Goal: Task Accomplishment & Management: Complete application form

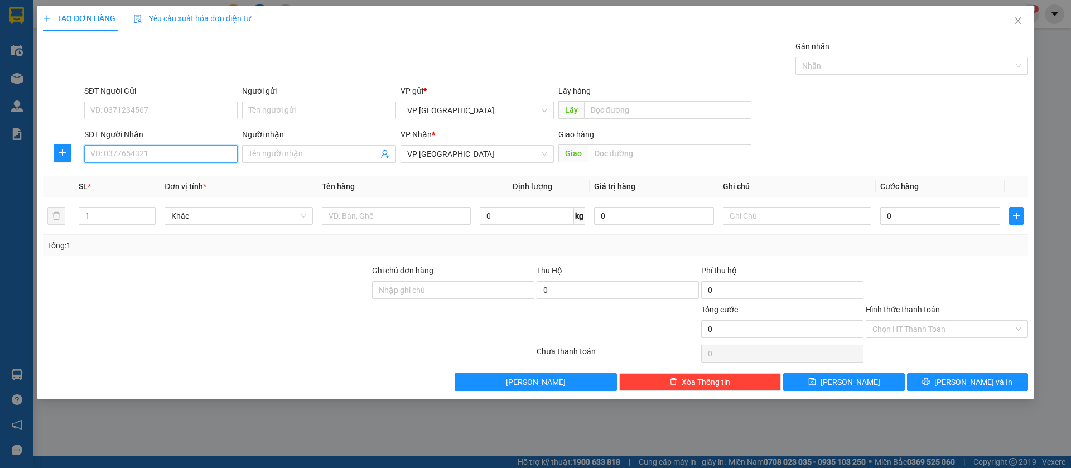
click at [213, 152] on input "SĐT Người Nhận" at bounding box center [160, 154] width 153 height 18
click at [212, 174] on div "0971212161 - ĐĂNG KHOA" at bounding box center [161, 176] width 140 height 12
type input "0971212161"
type input "ĐĂNG KHOA"
type input "dang khoa"
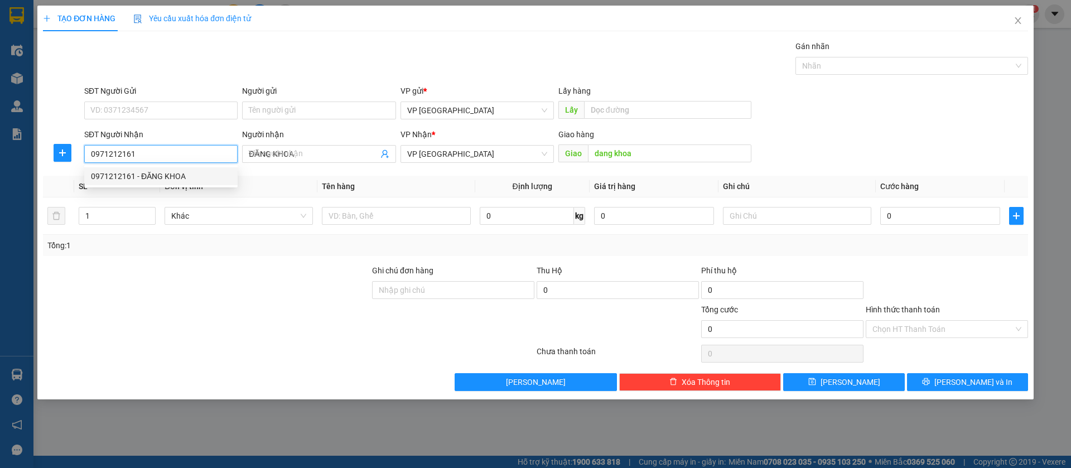
type input "50.000"
click at [504, 160] on span "VP [GEOGRAPHIC_DATA]" at bounding box center [477, 154] width 140 height 17
type input "0971212161"
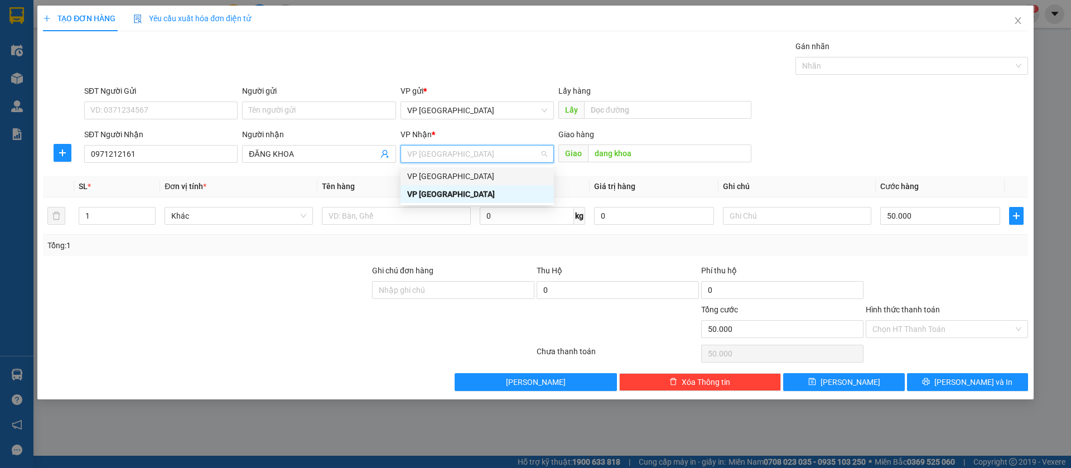
click at [461, 177] on div "VP [GEOGRAPHIC_DATA]" at bounding box center [477, 176] width 140 height 12
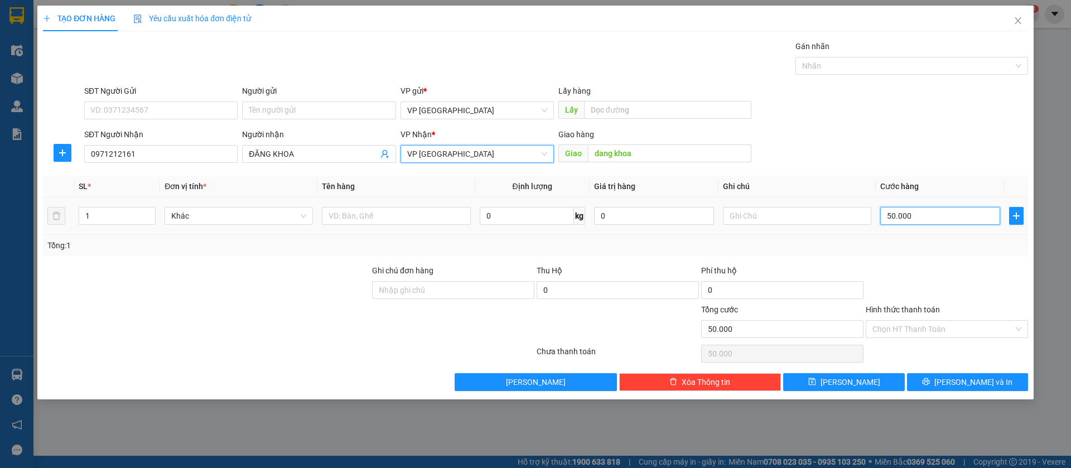
click at [932, 209] on input "50.000" at bounding box center [940, 216] width 120 height 18
type input "3"
type input "30"
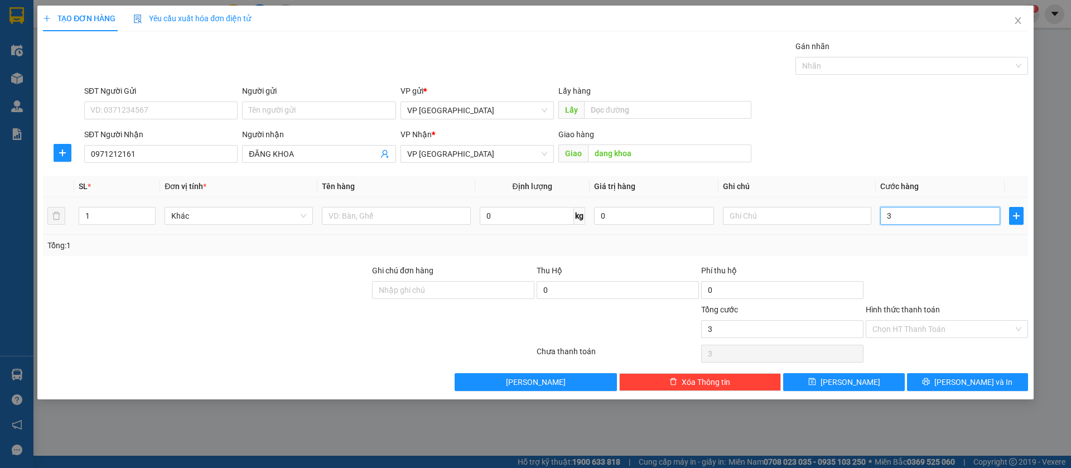
type input "30"
type input "300"
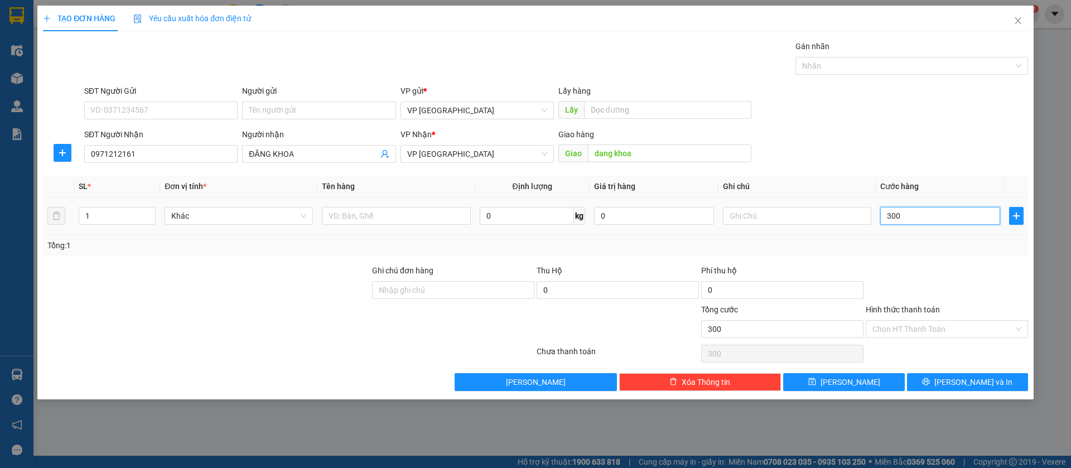
type input "3.000"
type input "30.000"
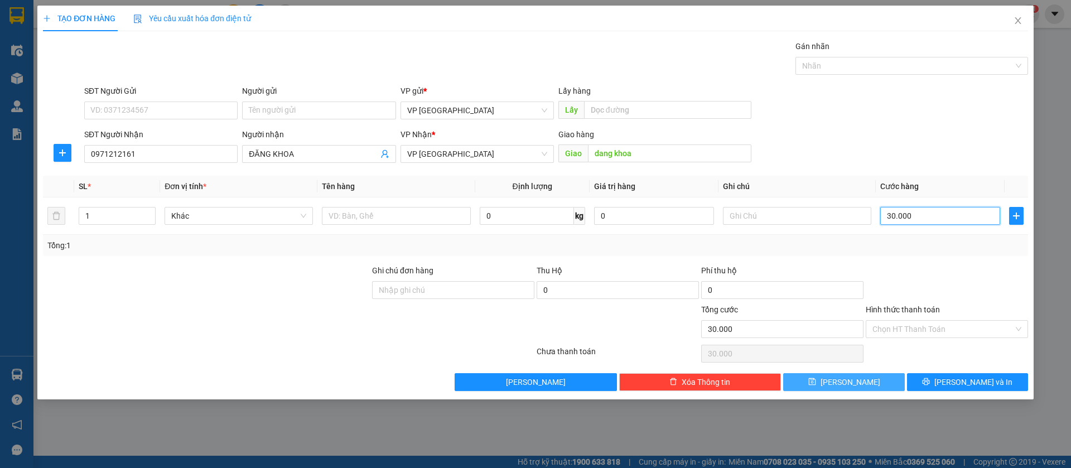
type input "30.000"
drag, startPoint x: 864, startPoint y: 380, endPoint x: 562, endPoint y: 298, distance: 313.3
click at [859, 380] on button "[PERSON_NAME]" at bounding box center [843, 382] width 121 height 18
type input "0"
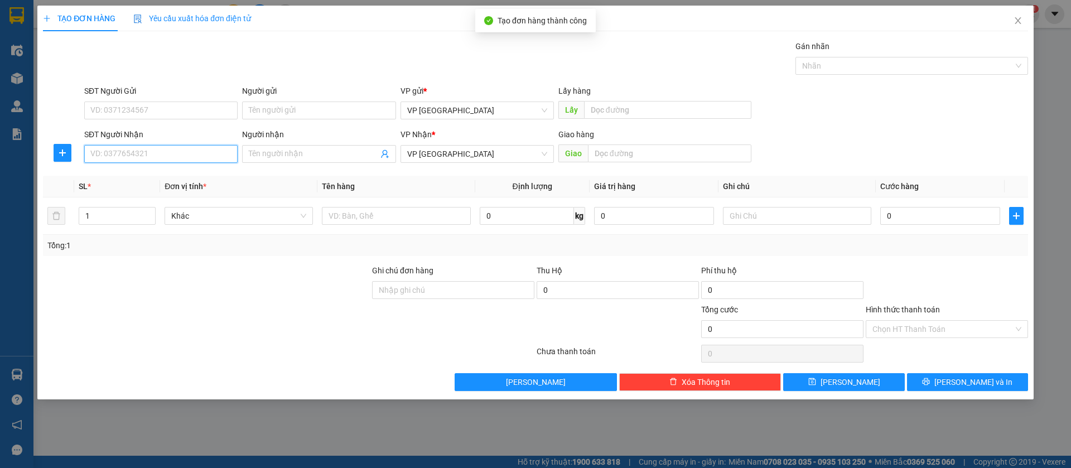
click at [166, 157] on input "SĐT Người Nhận" at bounding box center [160, 154] width 153 height 18
click at [175, 174] on div "0988250872 - Duy Hảo" at bounding box center [161, 176] width 140 height 12
type input "0988250872"
type input "Duy Hảo"
type input "[PERSON_NAME]"
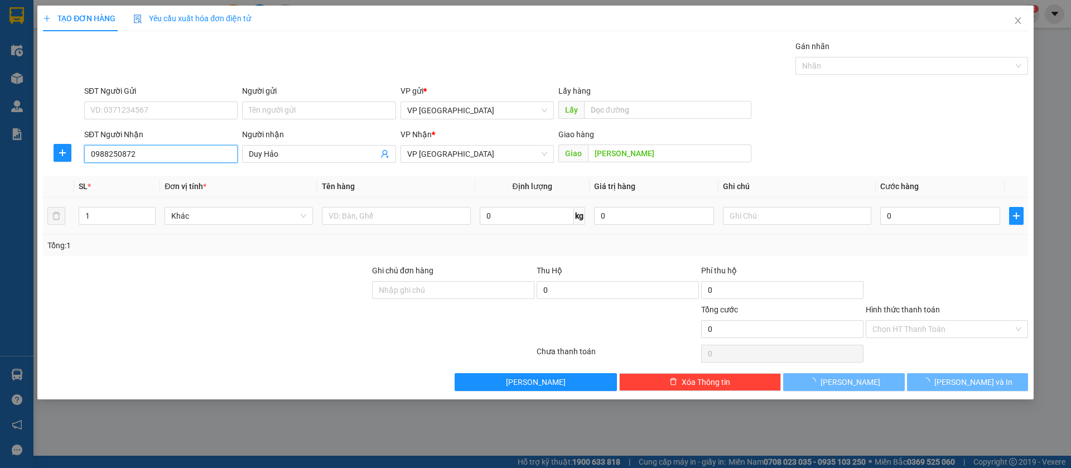
type input "30.000"
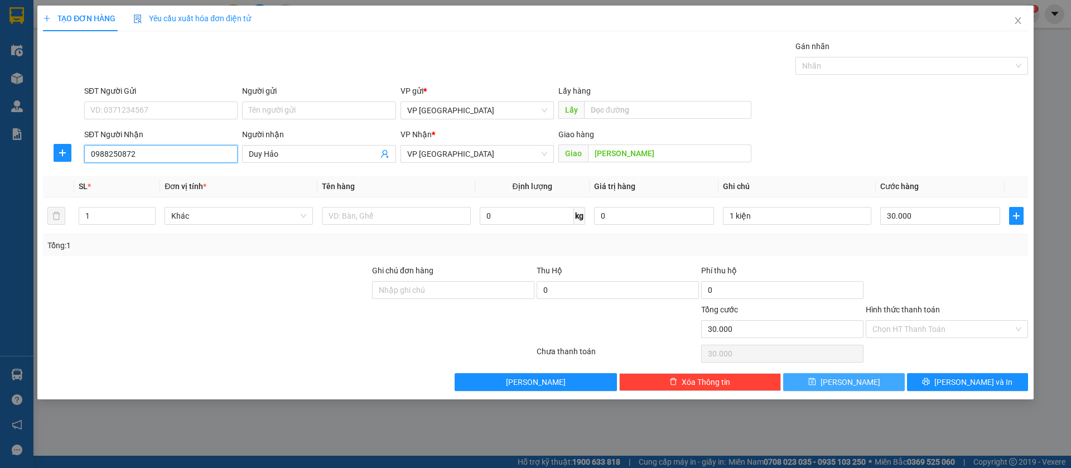
type input "0988250872"
click at [860, 376] on button "[PERSON_NAME]" at bounding box center [843, 382] width 121 height 18
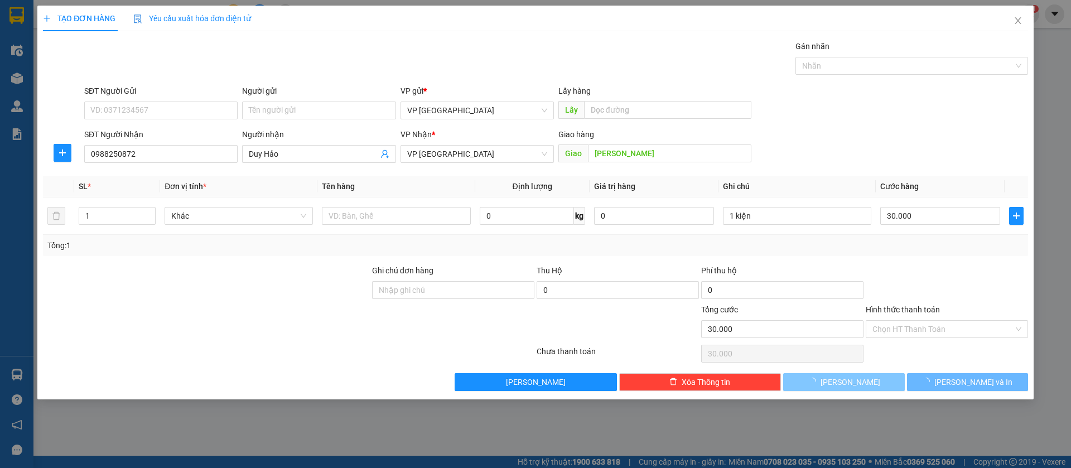
type input "0"
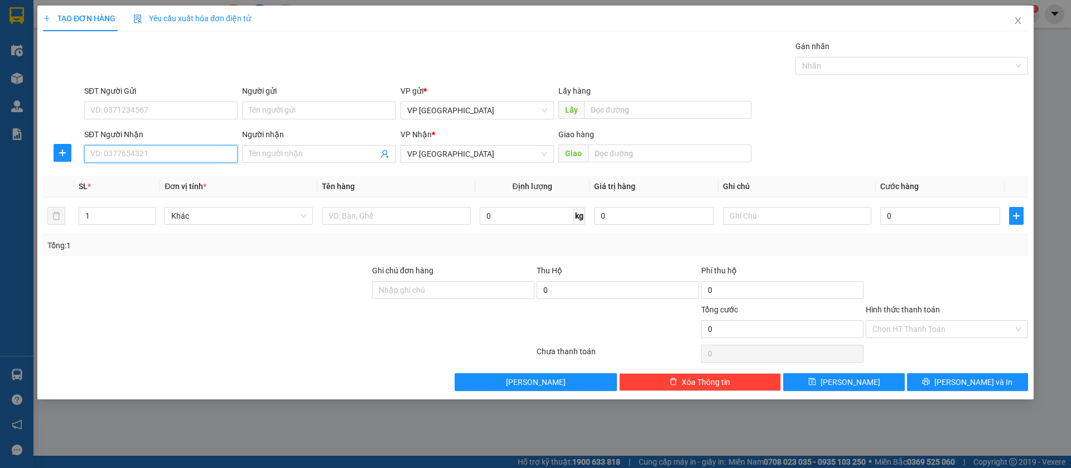
click at [205, 156] on input "SĐT Người Nhận" at bounding box center [160, 154] width 153 height 18
type input "0969770888"
click at [203, 175] on div "0969770888" at bounding box center [161, 176] width 140 height 12
type input "huu phat ben cat"
type input "50.000"
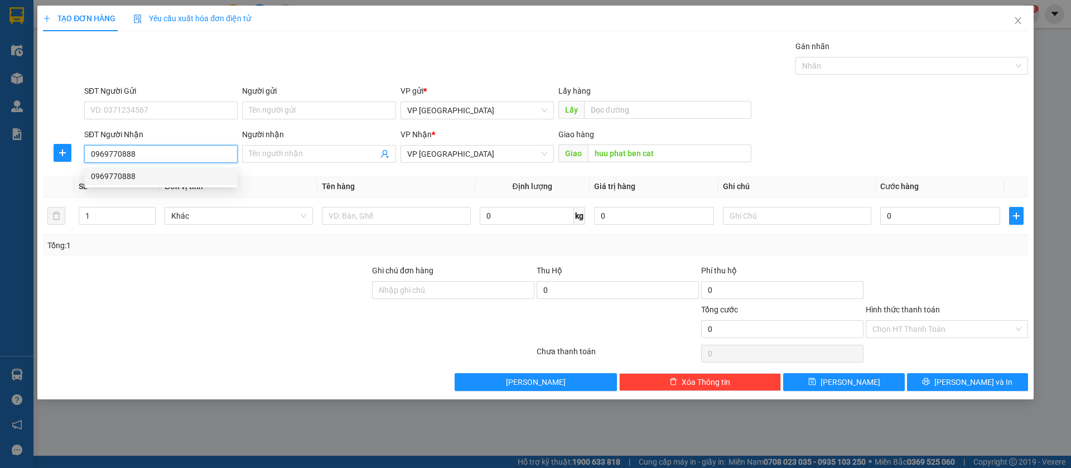
type input "50.000"
type input "0969770888"
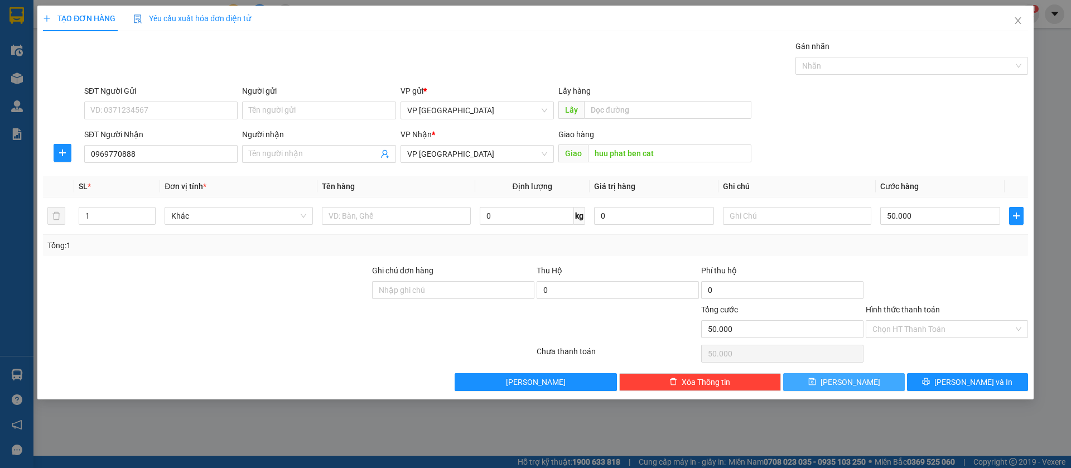
click at [860, 377] on button "[PERSON_NAME]" at bounding box center [843, 382] width 121 height 18
type input "0"
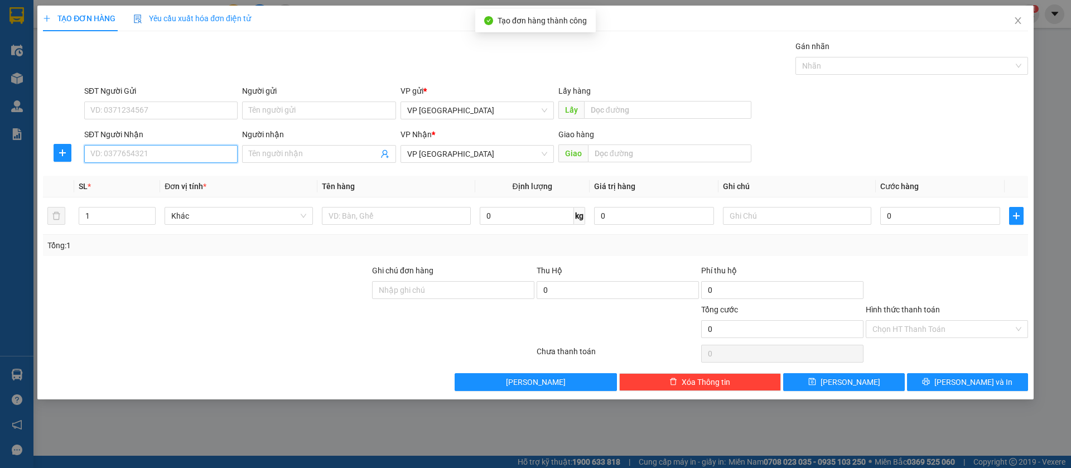
click at [195, 153] on input "SĐT Người Nhận" at bounding box center [160, 154] width 153 height 18
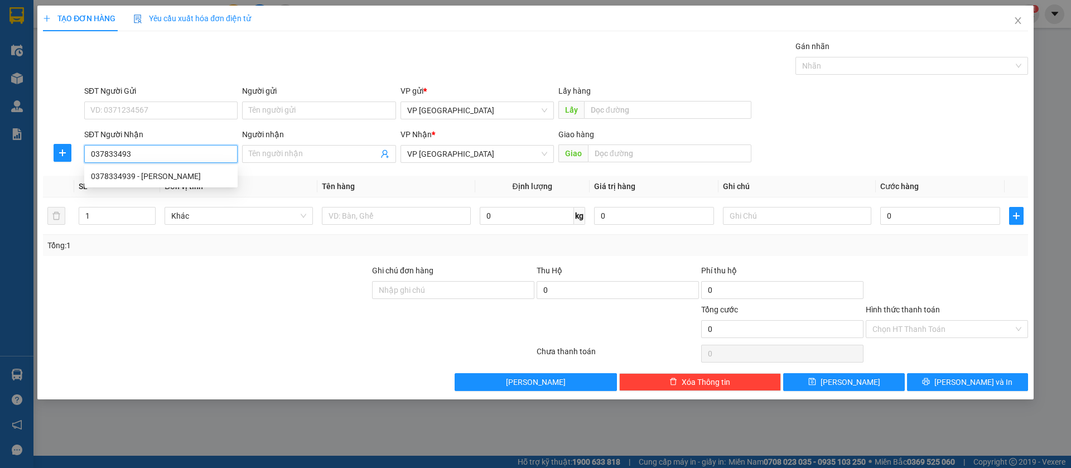
type input "0378334939"
click at [199, 168] on div "0378334939 - [PERSON_NAME]" at bounding box center [160, 176] width 153 height 18
type input "[PERSON_NAME]"
type input "Bình Long"
type input "30.000"
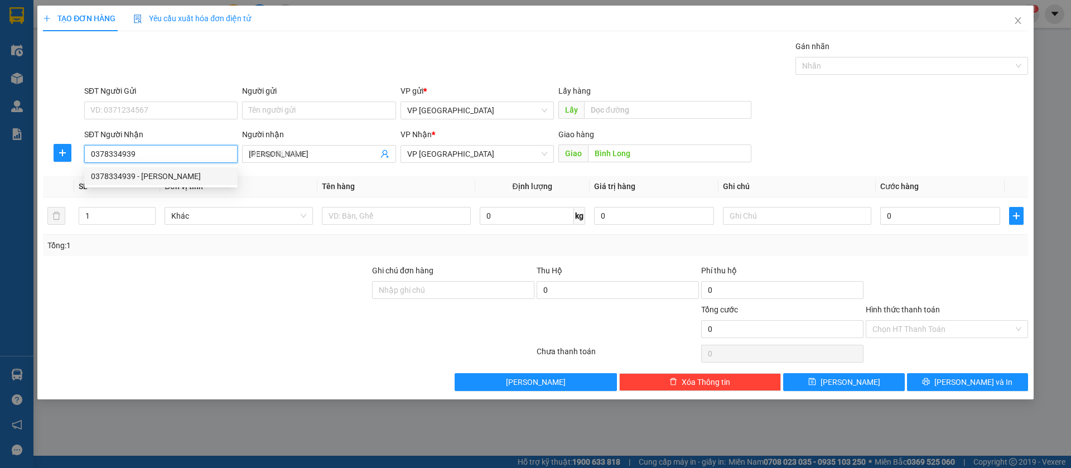
type input "30.000"
type input "0378334939"
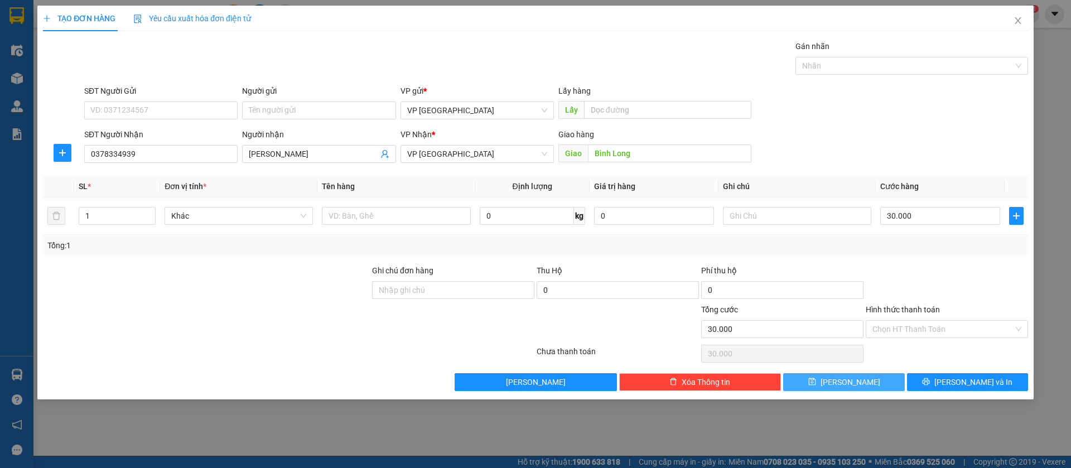
drag, startPoint x: 890, startPoint y: 384, endPoint x: 748, endPoint y: 355, distance: 145.2
click at [889, 383] on button "[PERSON_NAME]" at bounding box center [843, 382] width 121 height 18
type input "0"
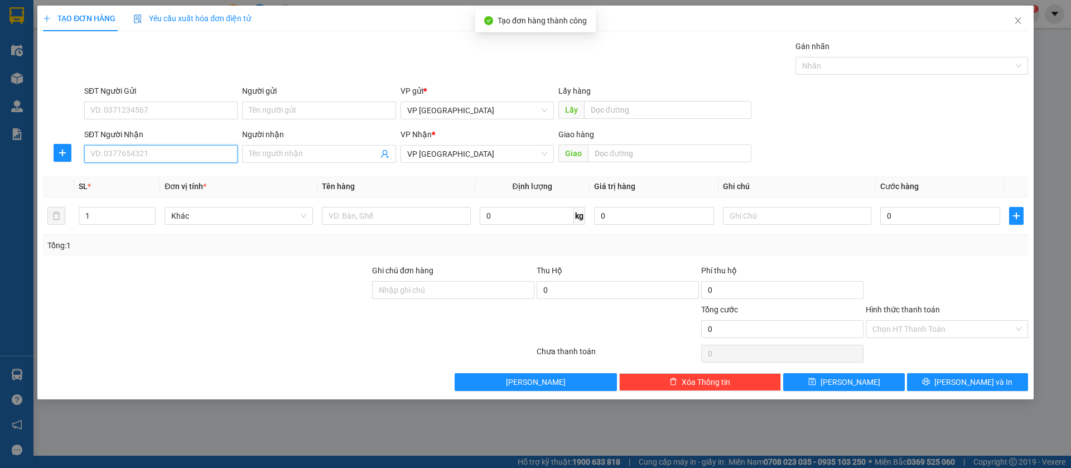
click at [188, 159] on input "SĐT Người Nhận" at bounding box center [160, 154] width 153 height 18
click at [190, 177] on div "0984077220" at bounding box center [161, 176] width 140 height 12
type input "0984077220"
type input "long ben cát"
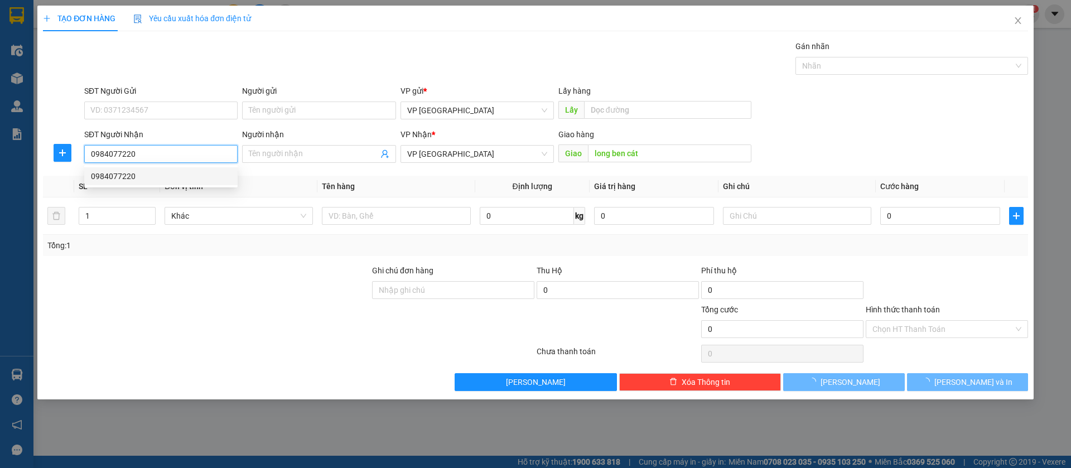
type input "100.000"
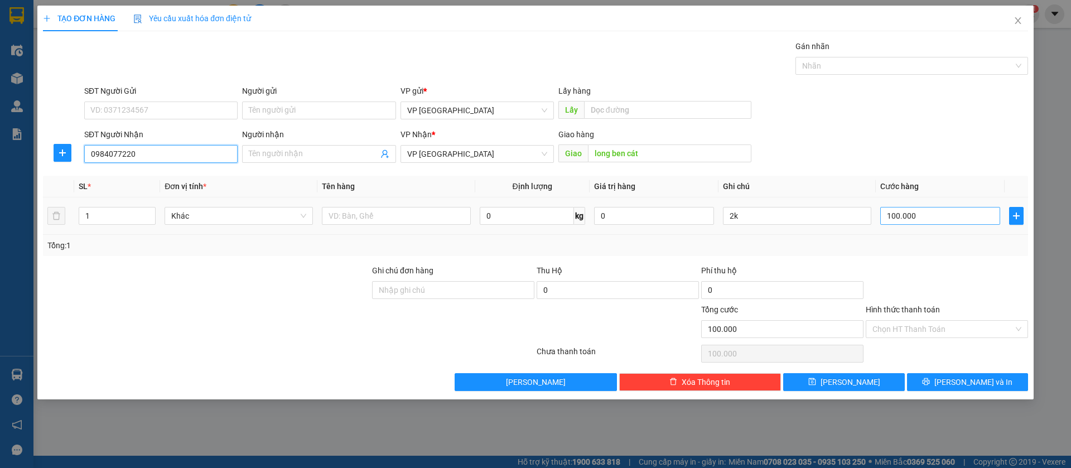
type input "0984077220"
click at [907, 209] on input "100.000" at bounding box center [940, 216] width 120 height 18
type input "5"
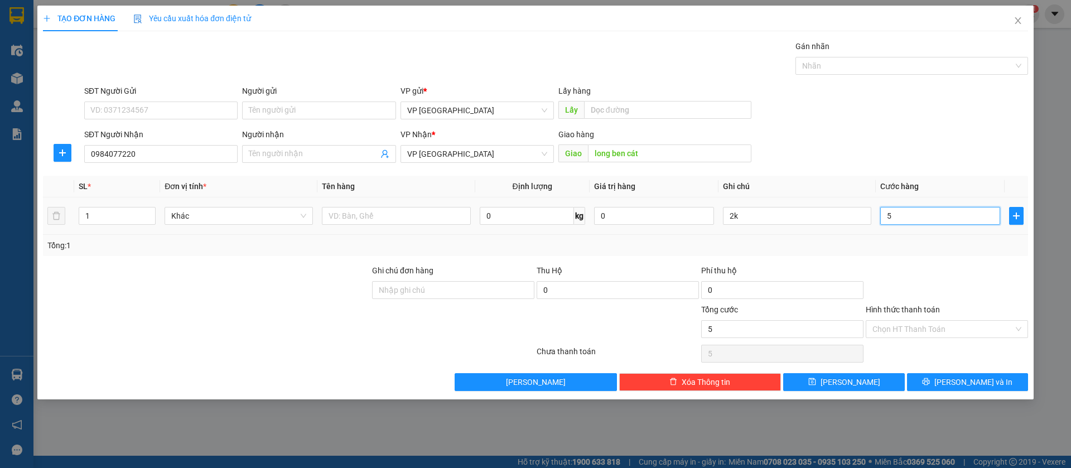
type input "50"
type input "500"
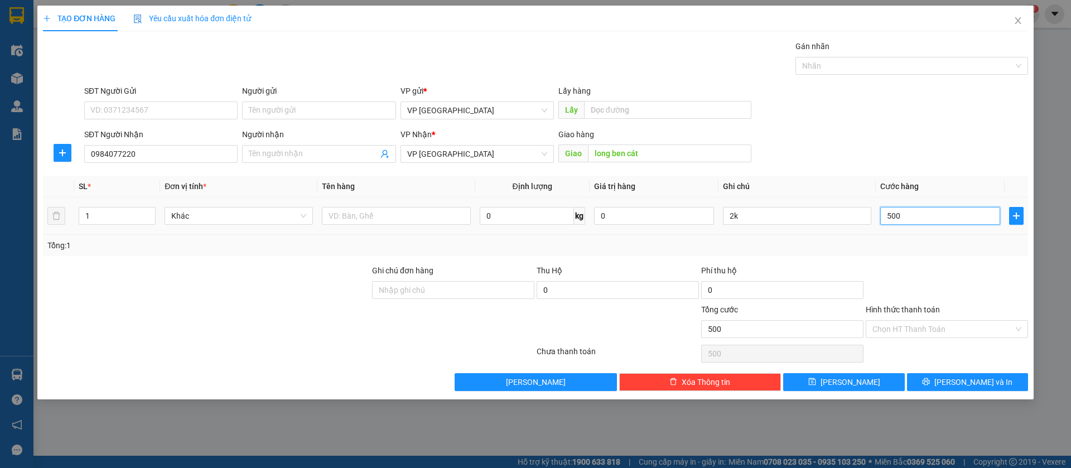
type input "5.000"
type input "50.000"
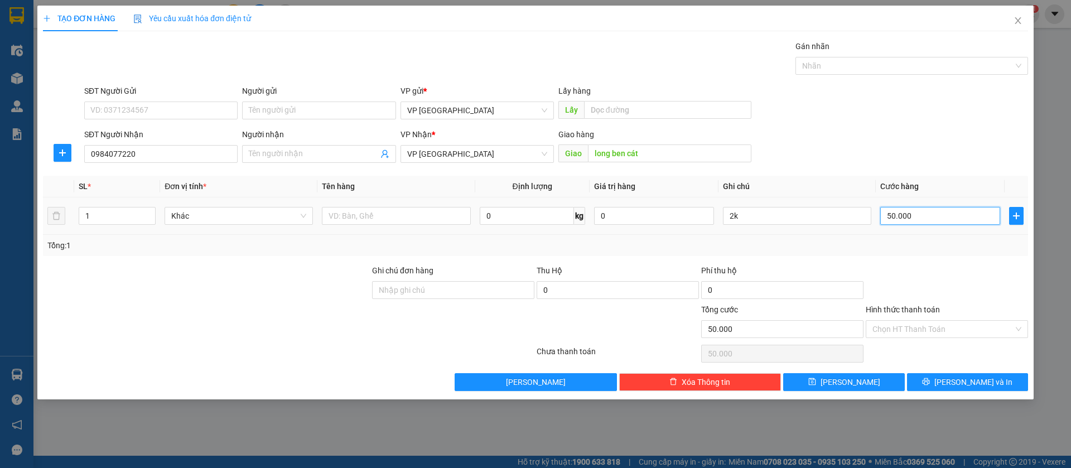
type input "50.000"
click at [825, 205] on div "2k" at bounding box center [797, 216] width 148 height 22
click at [819, 213] on input "2k" at bounding box center [797, 216] width 148 height 18
type input "2"
click at [863, 386] on button "[PERSON_NAME]" at bounding box center [843, 382] width 121 height 18
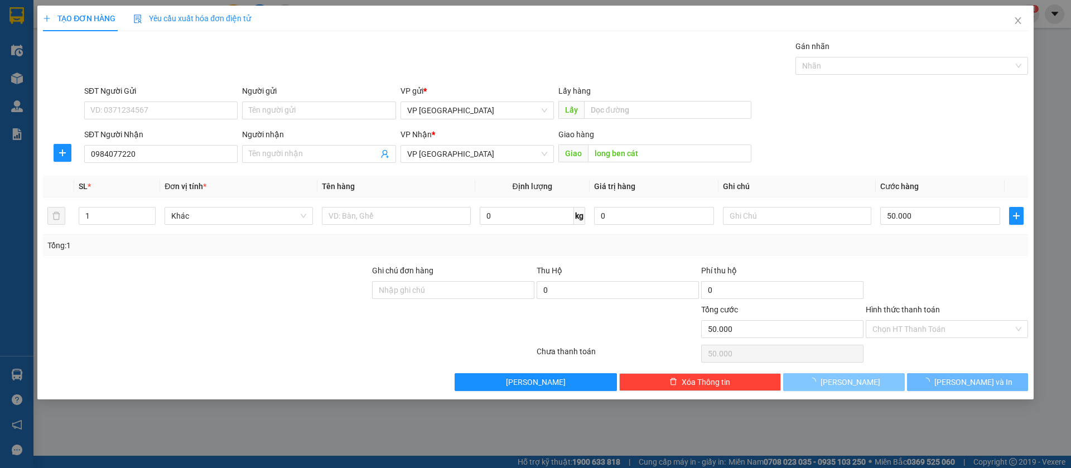
type input "0"
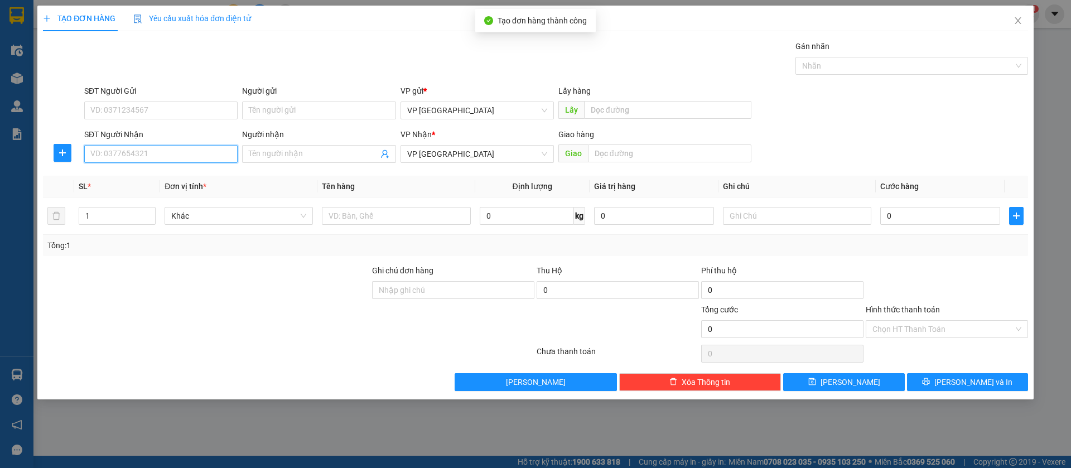
click at [215, 157] on input "SĐT Người Nhận" at bounding box center [160, 154] width 153 height 18
click at [204, 176] on div "0982191322 - Tính" at bounding box center [161, 176] width 140 height 12
type input "0982191322"
type input "Tính"
type input "Bến Cát(cước rồi)"
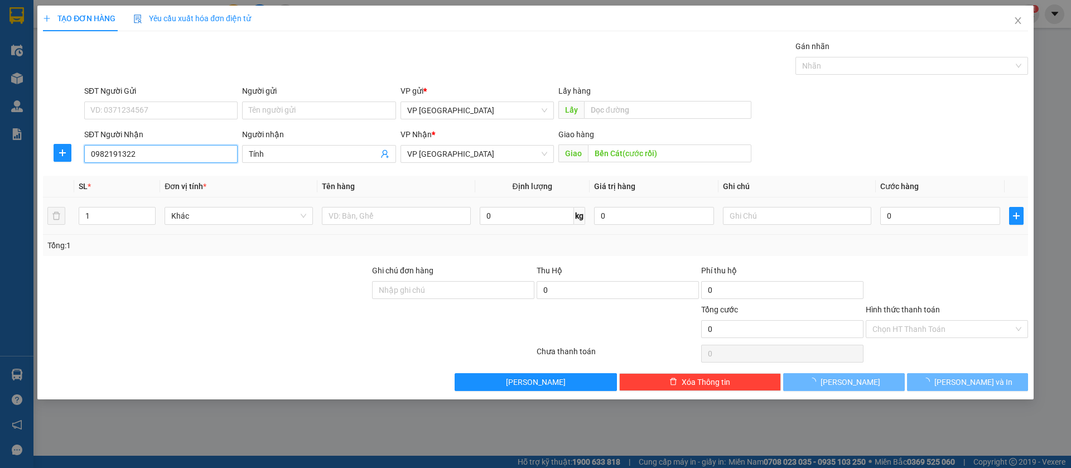
type input "30.000"
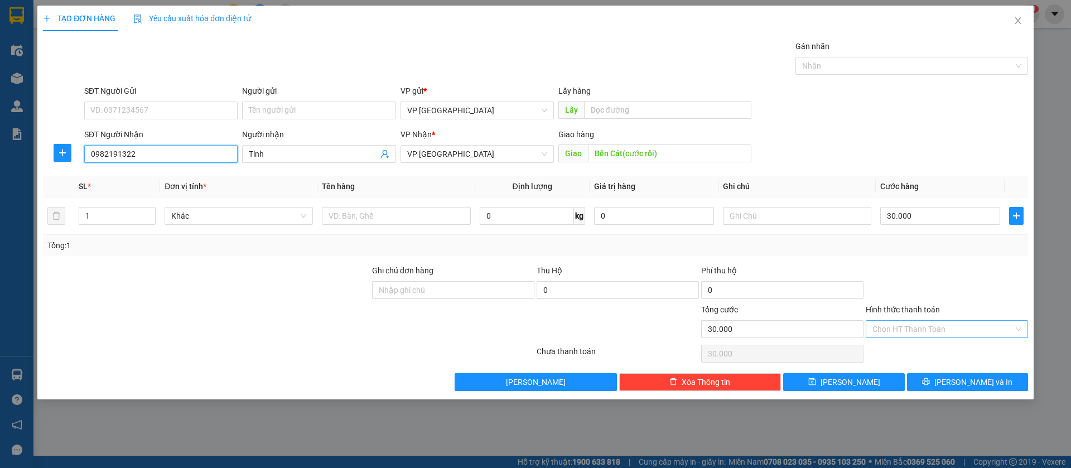
type input "0982191322"
click at [945, 327] on input "Hình thức thanh toán" at bounding box center [943, 329] width 141 height 17
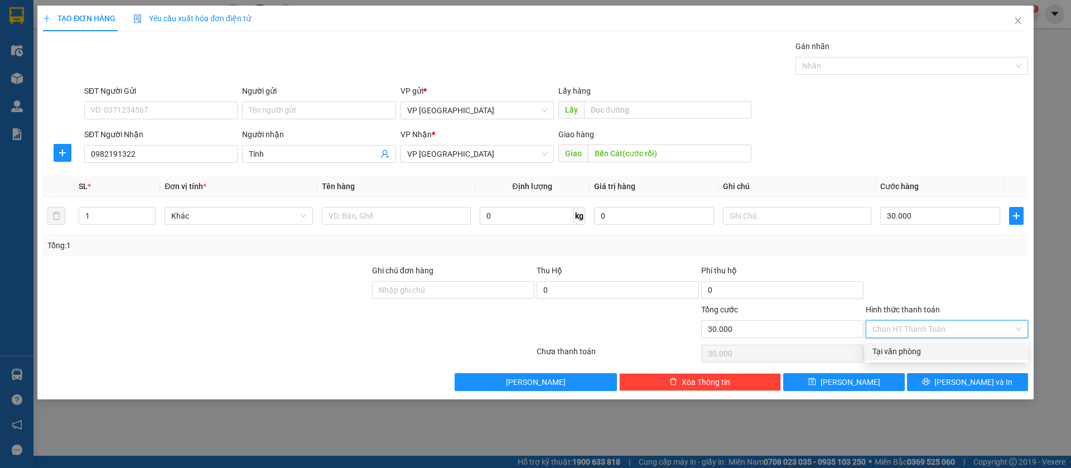
click at [884, 351] on div "Tại văn phòng" at bounding box center [947, 351] width 149 height 12
type input "0"
click at [863, 376] on button "[PERSON_NAME]" at bounding box center [843, 382] width 121 height 18
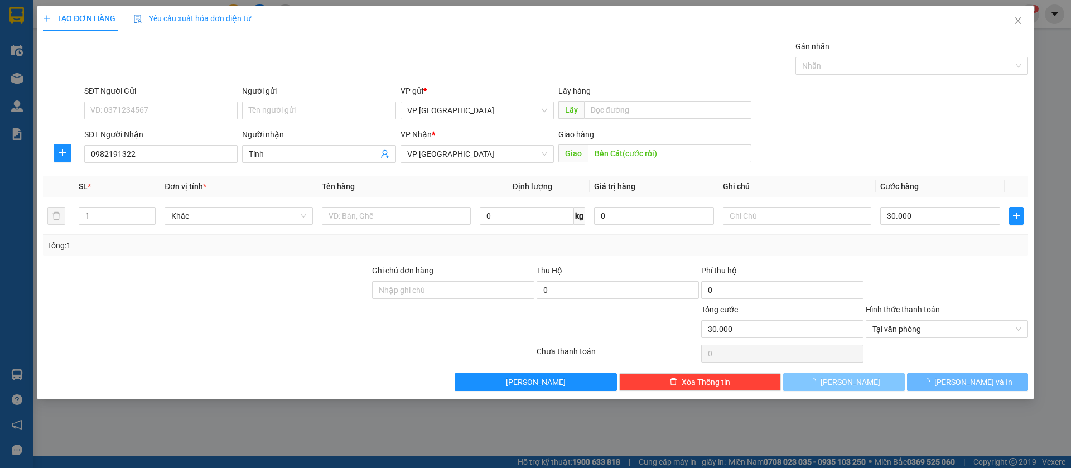
type input "0"
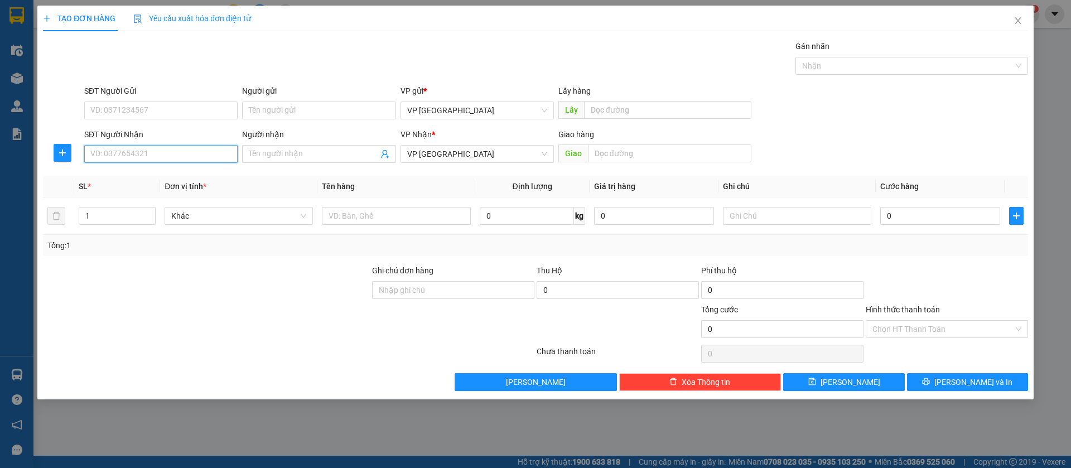
click at [210, 155] on input "SĐT Người Nhận" at bounding box center [160, 154] width 153 height 18
click at [210, 172] on div "0982829994 - [GEOGRAPHIC_DATA]" at bounding box center [161, 176] width 140 height 12
type input "0982829994"
type input "[PERSON_NAME]"
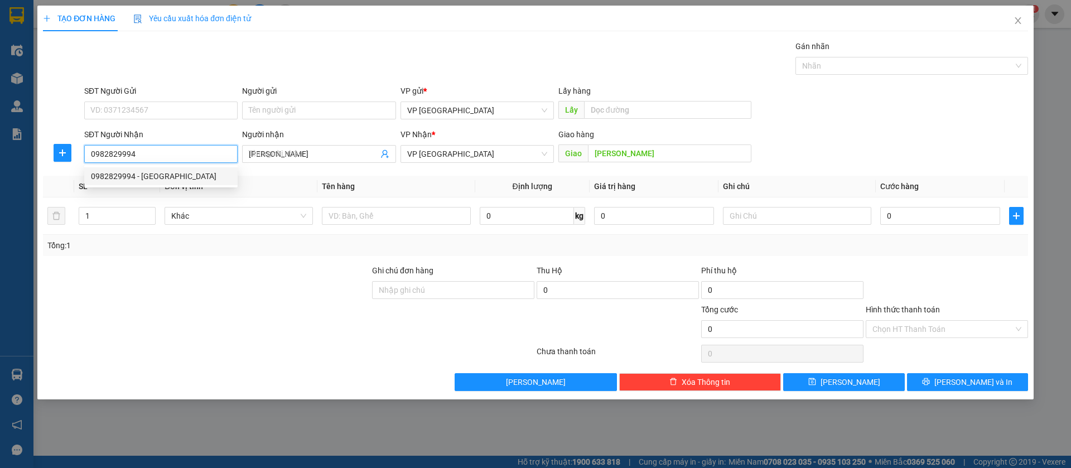
type input "30.000"
type input "0982829994"
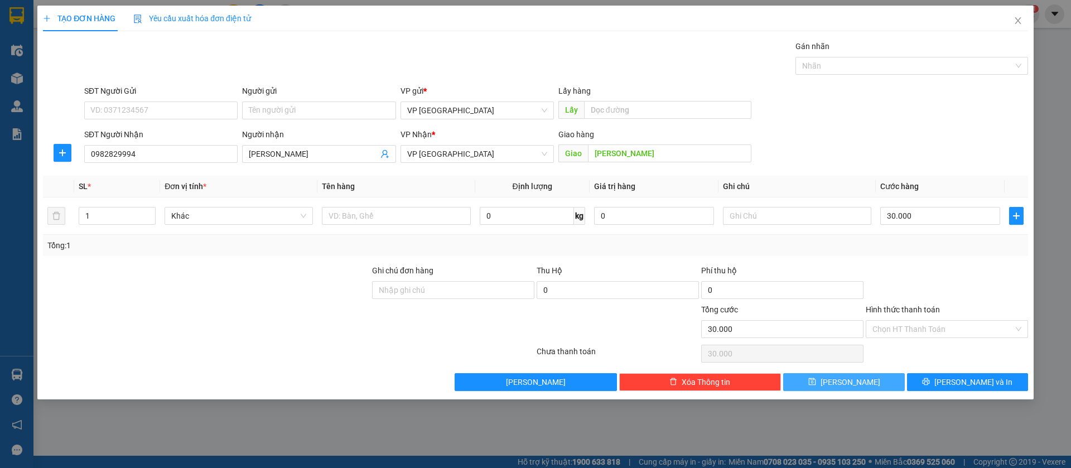
click at [866, 383] on button "[PERSON_NAME]" at bounding box center [843, 382] width 121 height 18
type input "0"
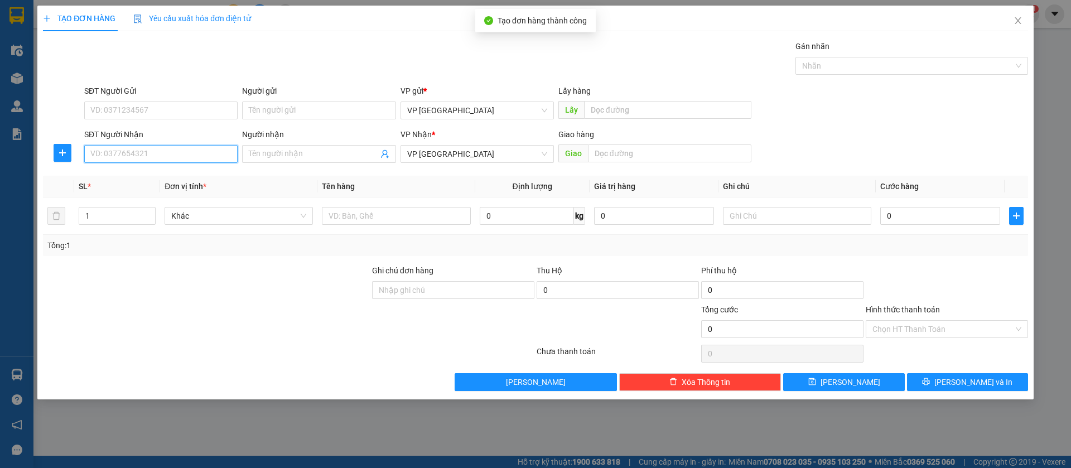
click at [175, 149] on input "SĐT Người Nhận" at bounding box center [160, 154] width 153 height 18
click at [184, 172] on div "0943795181 - Lợi Phát" at bounding box center [161, 176] width 140 height 12
type input "0943795181"
type input "Lợi Phát"
type input "lợi phat loc ninh"
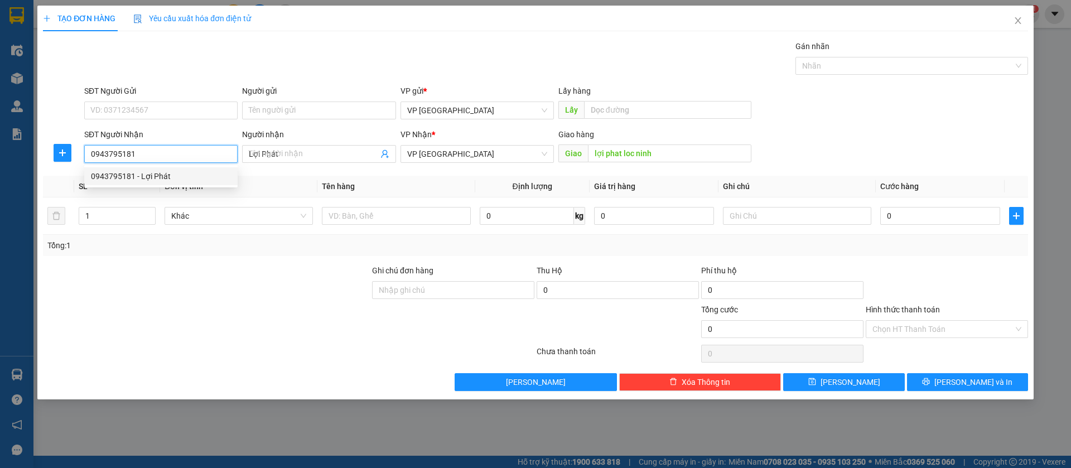
type input "30.000"
type input "0943795181"
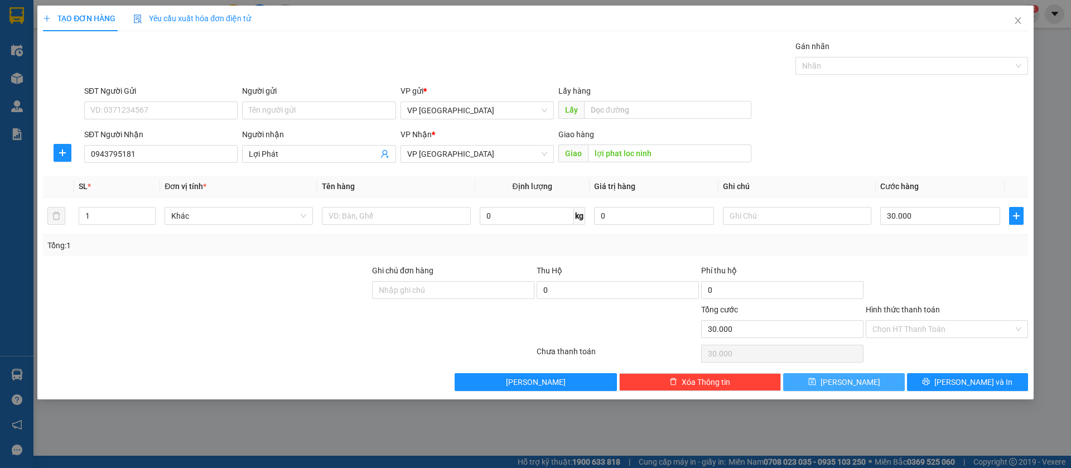
click at [853, 378] on span "[PERSON_NAME]" at bounding box center [851, 382] width 60 height 12
type input "0"
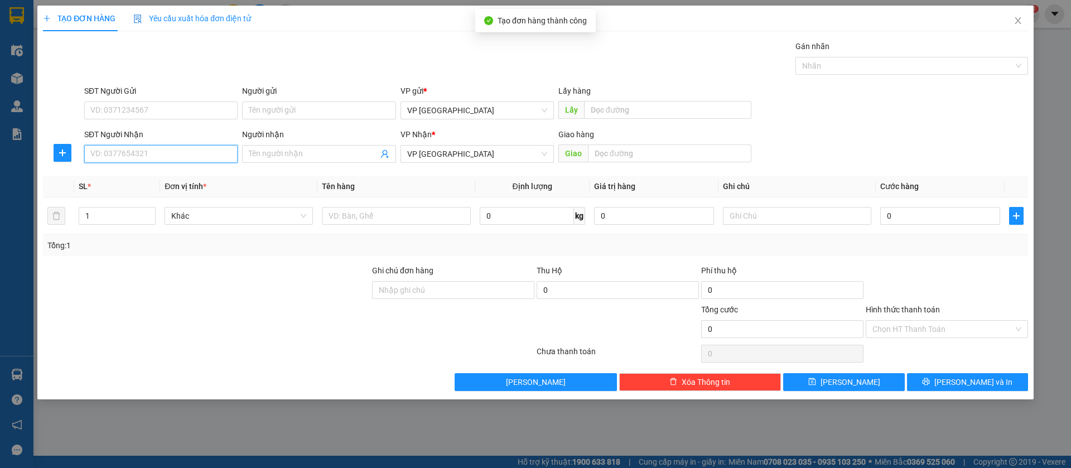
click at [189, 149] on input "SĐT Người Nhận" at bounding box center [160, 154] width 153 height 18
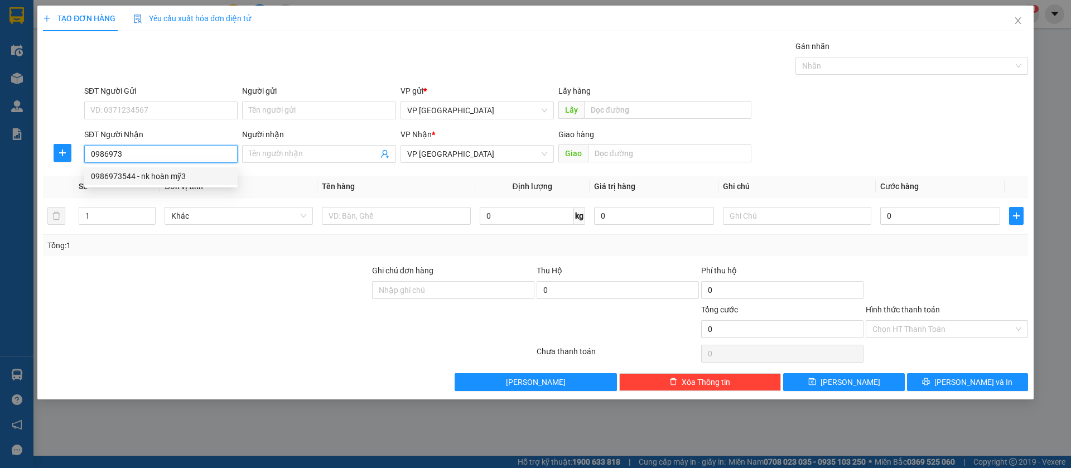
click at [213, 176] on div "0986973544 - nk hoàn mỹ3" at bounding box center [161, 176] width 140 height 12
type input "0986973544"
type input "nk hoàn mỹ3"
type input "[PERSON_NAME]("
type input "30.000"
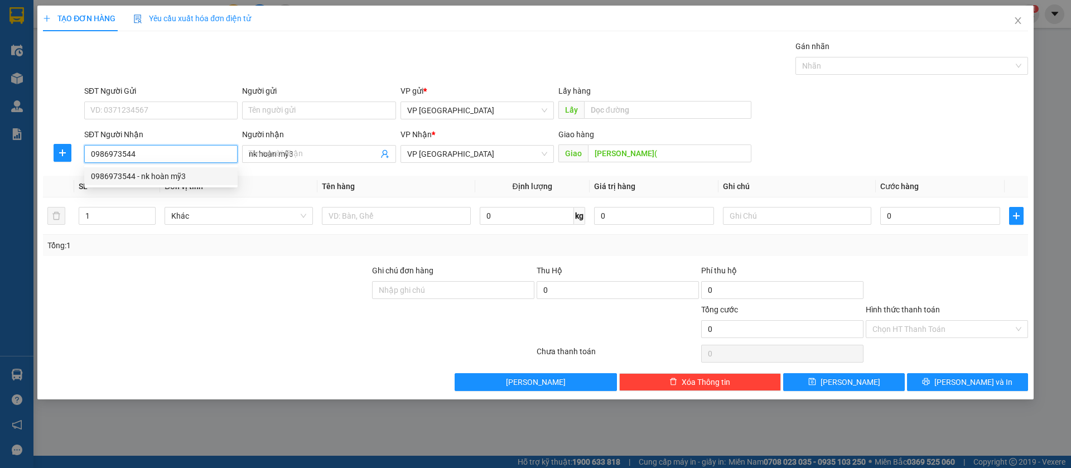
type input "30.000"
type input "0986973544"
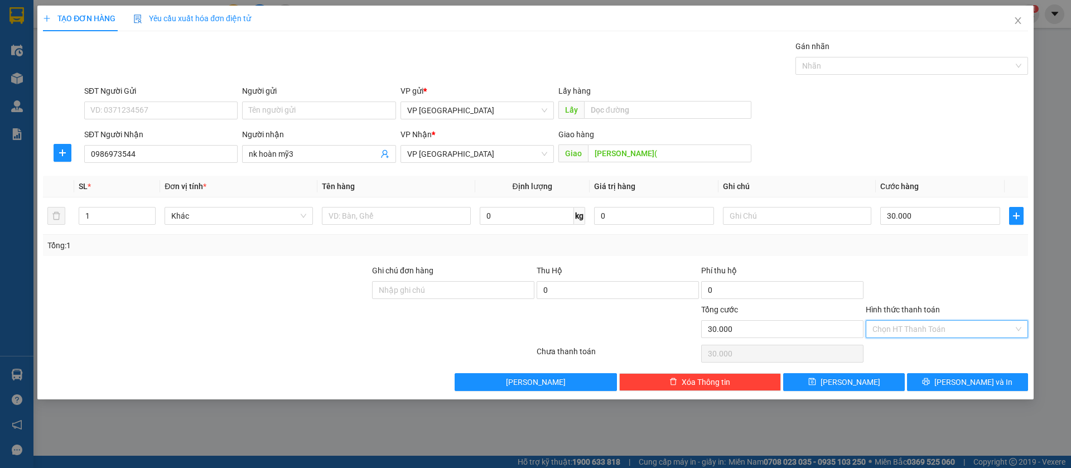
click at [1011, 334] on input "Hình thức thanh toán" at bounding box center [943, 329] width 141 height 17
drag, startPoint x: 926, startPoint y: 350, endPoint x: 897, endPoint y: 364, distance: 32.0
click at [925, 351] on div "Tại văn phòng" at bounding box center [947, 351] width 149 height 12
type input "0"
click at [874, 376] on button "[PERSON_NAME]" at bounding box center [843, 382] width 121 height 18
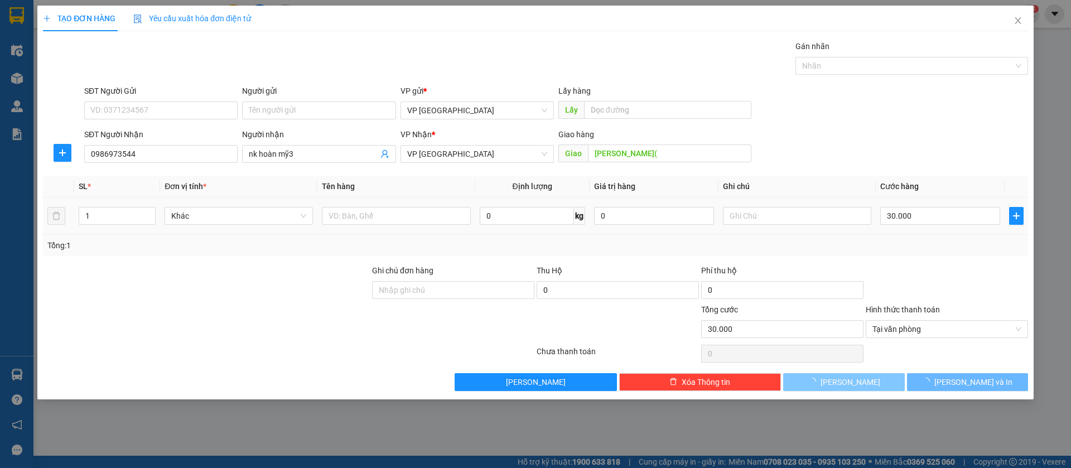
type input "0"
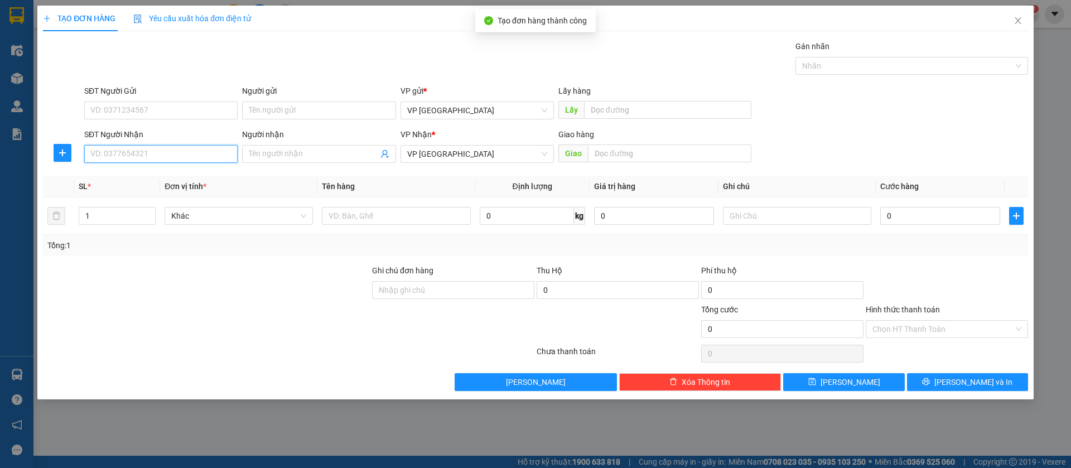
click at [196, 155] on input "SĐT Người Nhận" at bounding box center [160, 154] width 153 height 18
click at [1018, 20] on icon "close" at bounding box center [1018, 20] width 9 height 9
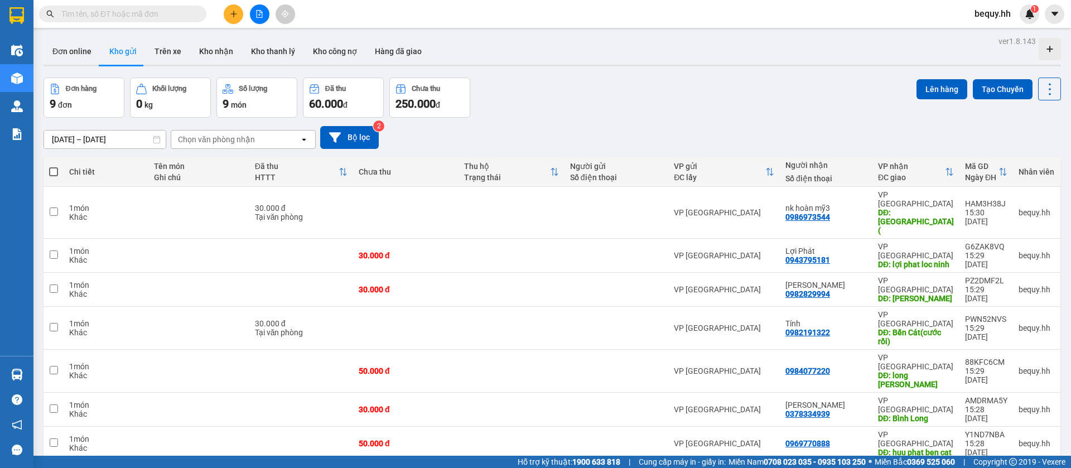
click at [52, 174] on span at bounding box center [53, 171] width 9 height 9
click at [54, 166] on input "checkbox" at bounding box center [54, 166] width 0 height 0
checkbox input "true"
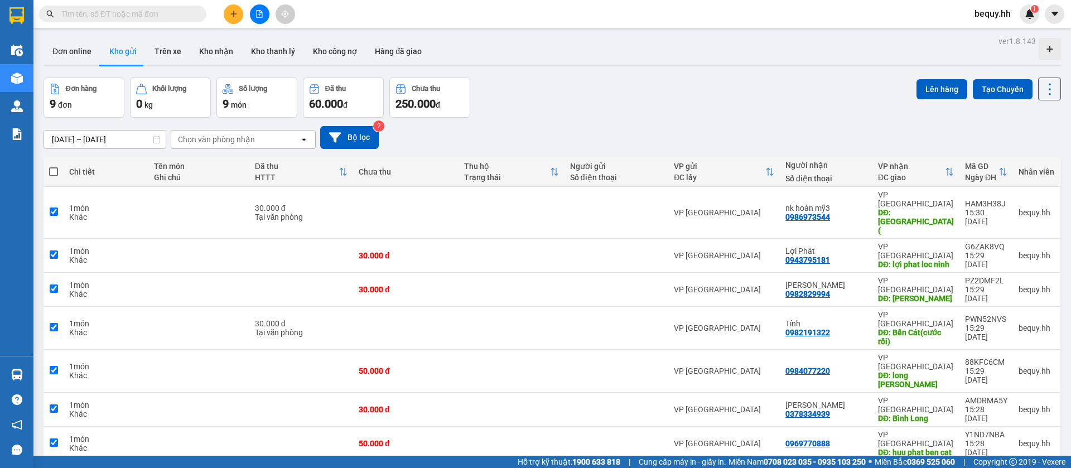
checkbox input "true"
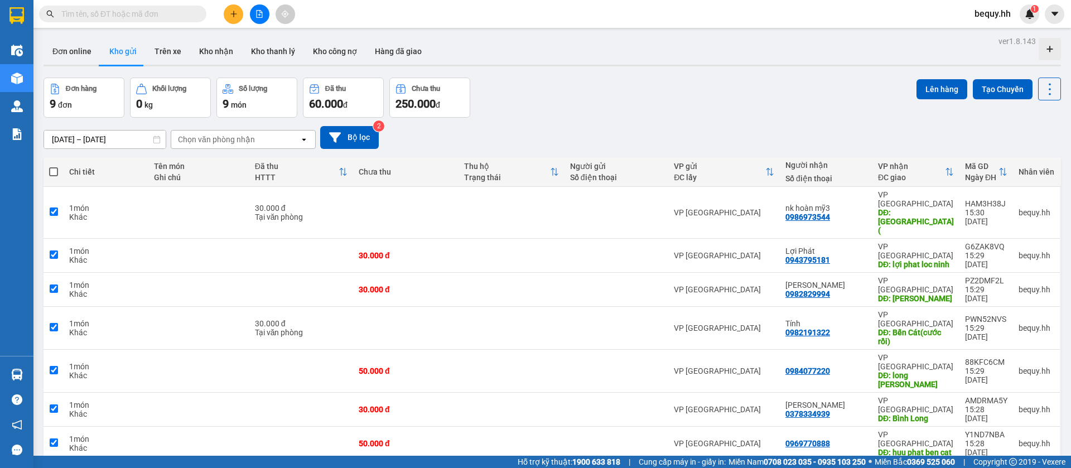
checkbox input "true"
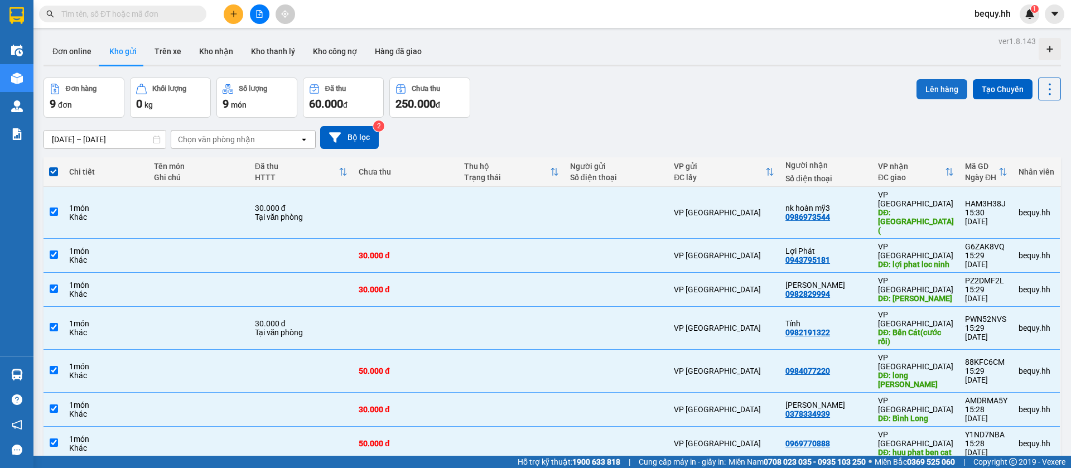
click at [932, 87] on button "Lên hàng" at bounding box center [942, 89] width 51 height 20
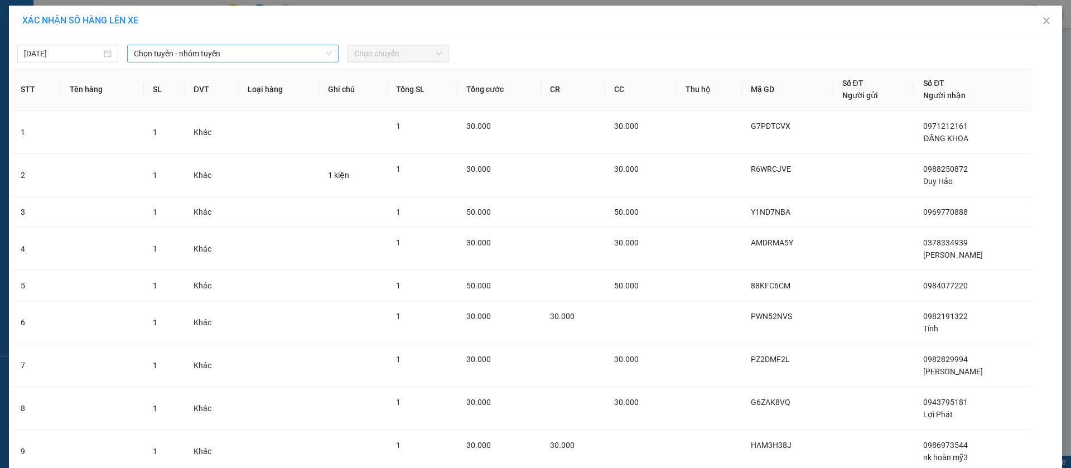
click at [256, 45] on span "Chọn tuyến - nhóm tuyến" at bounding box center [233, 53] width 198 height 17
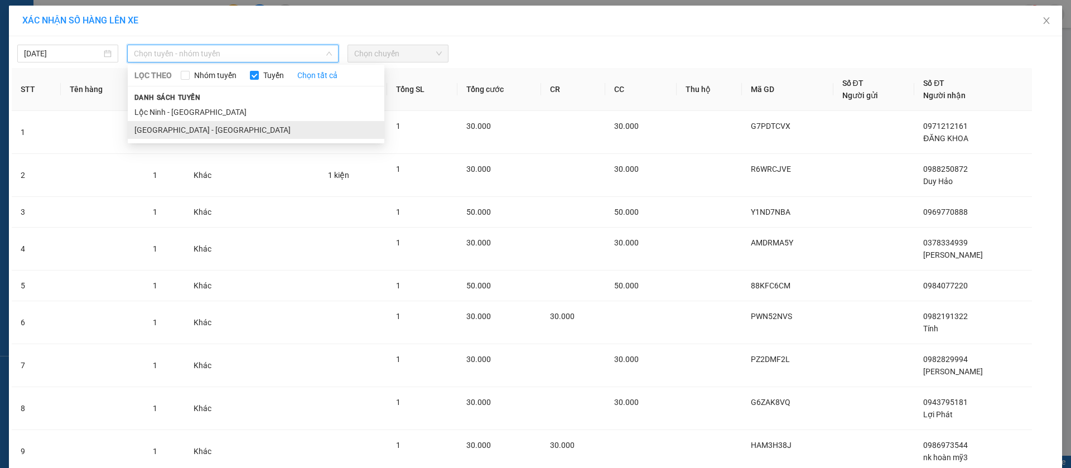
click at [188, 134] on li "[GEOGRAPHIC_DATA] - [GEOGRAPHIC_DATA]" at bounding box center [256, 130] width 257 height 18
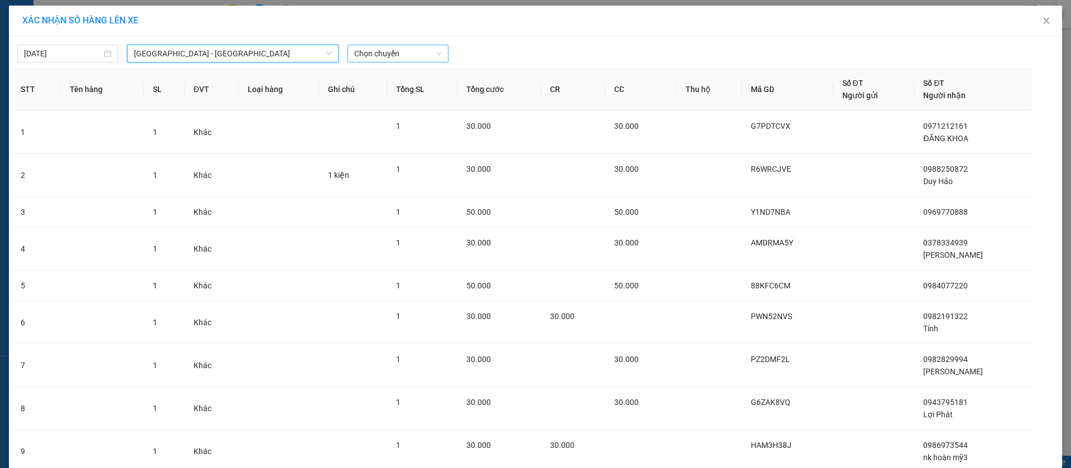
click at [370, 50] on span "Chọn chuyến" at bounding box center [398, 53] width 88 height 17
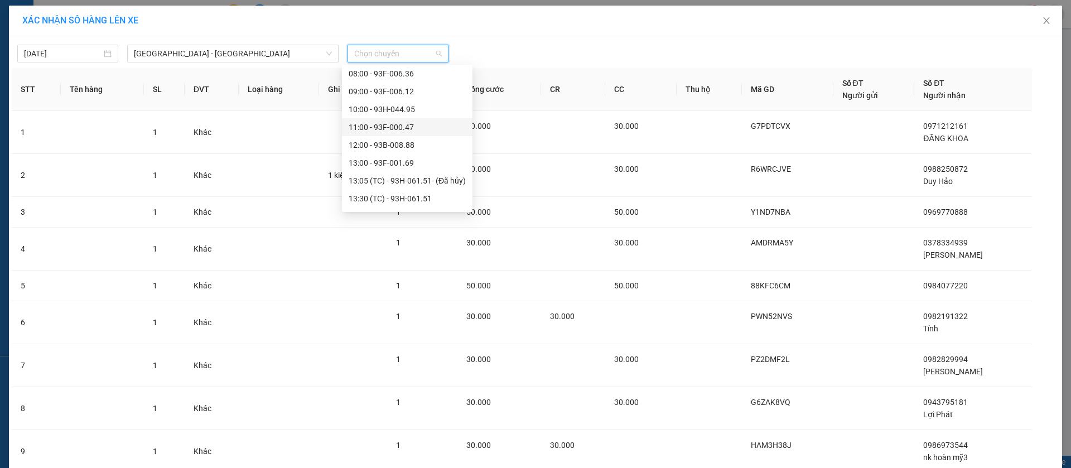
scroll to position [167, 0]
click at [404, 139] on div "15:00 - 93B-007.24" at bounding box center [407, 140] width 117 height 12
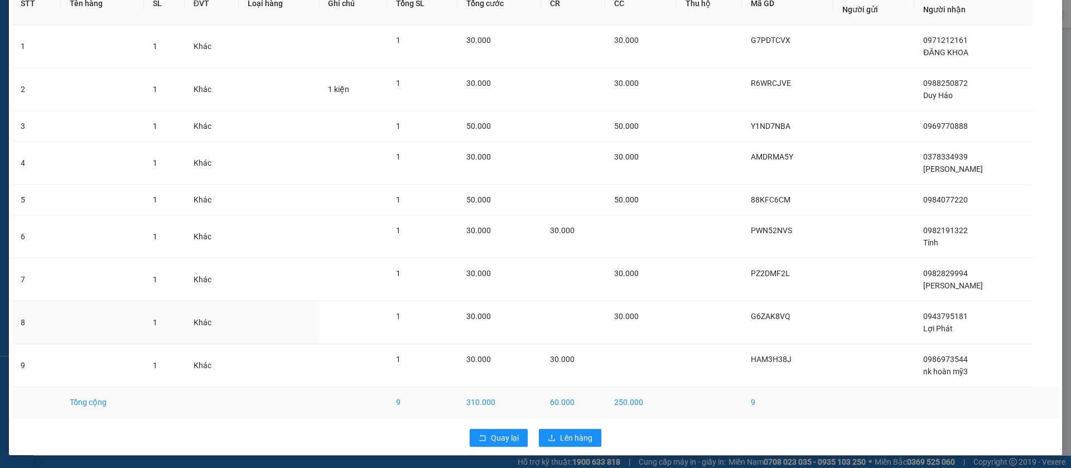
scroll to position [93, 0]
click at [563, 432] on span "Lên hàng" at bounding box center [576, 437] width 32 height 12
